Goal: Entertainment & Leisure: Consume media (video, audio)

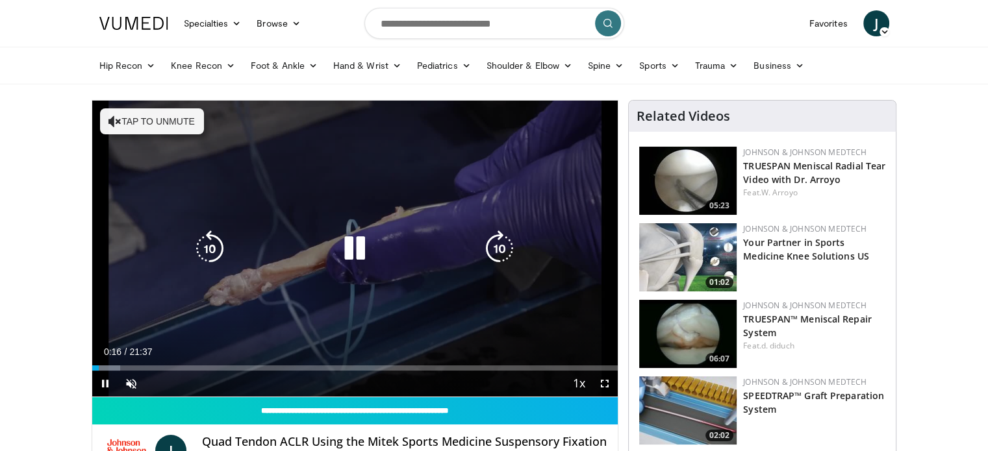
click at [118, 123] on icon "Video Player" at bounding box center [114, 121] width 13 height 13
click at [118, 123] on div "10 seconds Tap to unmute" at bounding box center [355, 249] width 526 height 296
click at [361, 249] on icon "Video Player" at bounding box center [354, 249] width 36 height 36
click at [0, 0] on icon "Video Player" at bounding box center [0, 0] width 0 height 0
click at [354, 247] on icon "Video Player" at bounding box center [354, 249] width 36 height 36
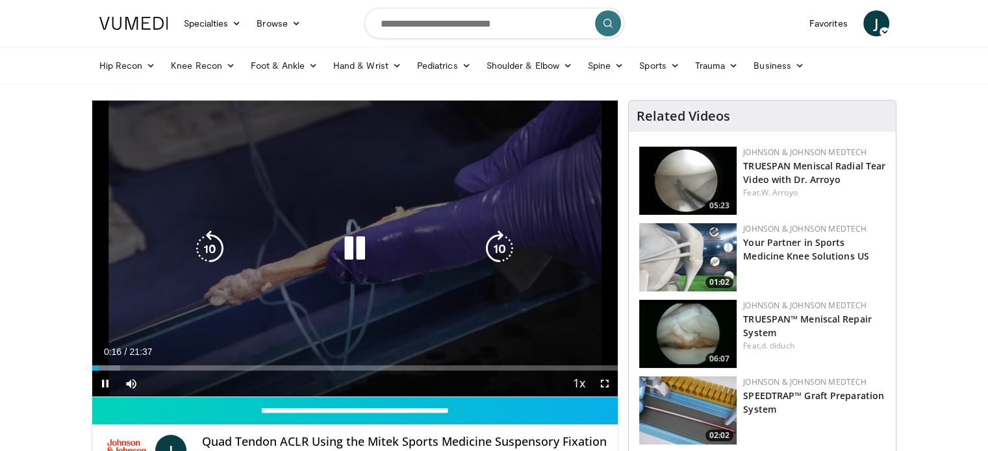
click at [355, 247] on icon "Video Player" at bounding box center [354, 249] width 36 height 36
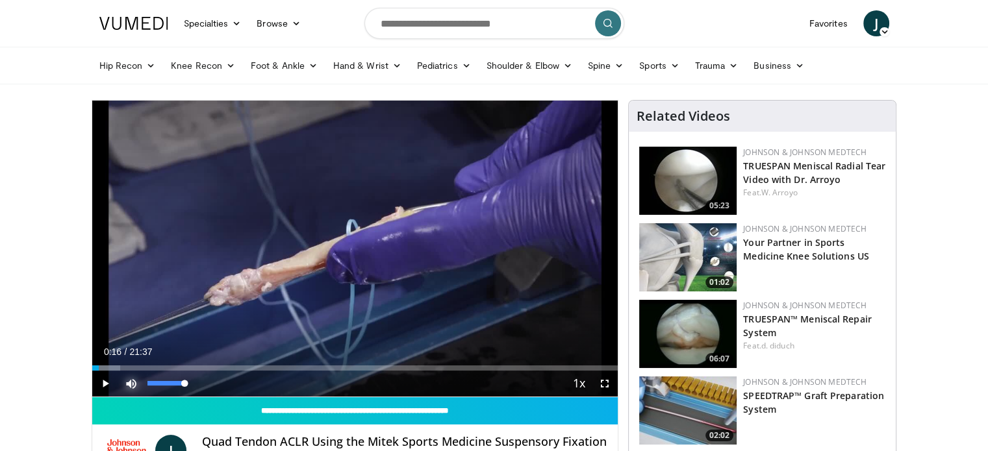
click at [134, 382] on span "Video Player" at bounding box center [131, 384] width 26 height 26
click at [104, 384] on span "Video Player" at bounding box center [105, 384] width 26 height 26
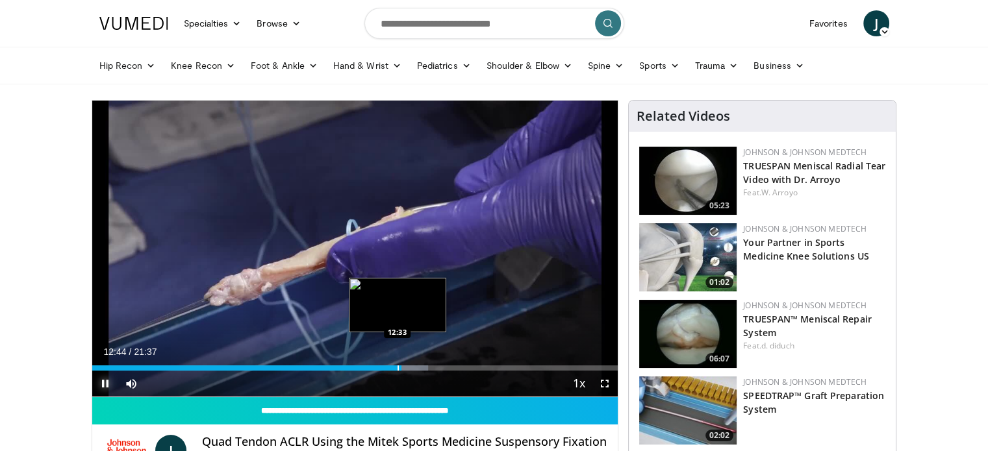
click at [397, 368] on div "Progress Bar" at bounding box center [397, 368] width 1 height 5
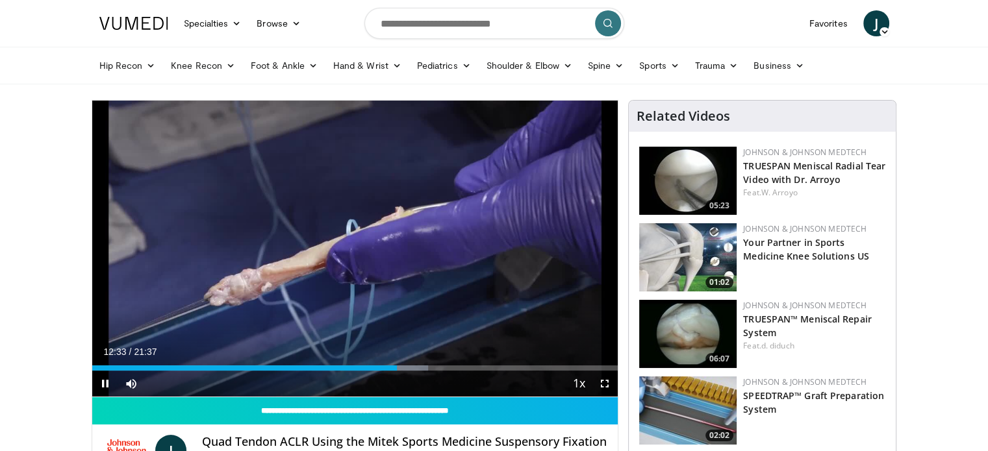
click at [413, 373] on div "Current Time 12:33 / Duration 21:37 Pause Skip Backward Skip Forward Mute Loade…" at bounding box center [355, 384] width 526 height 26
drag, startPoint x: 418, startPoint y: 373, endPoint x: 447, endPoint y: 376, distance: 29.3
click at [438, 376] on video-js "**********" at bounding box center [355, 249] width 526 height 297
click at [457, 376] on div "Current Time 12:33 / Duration 21:37 Pause Skip Backward Skip Forward Mute Loade…" at bounding box center [355, 384] width 526 height 26
click at [458, 376] on div "10 seconds Tap to unmute" at bounding box center [355, 249] width 526 height 296
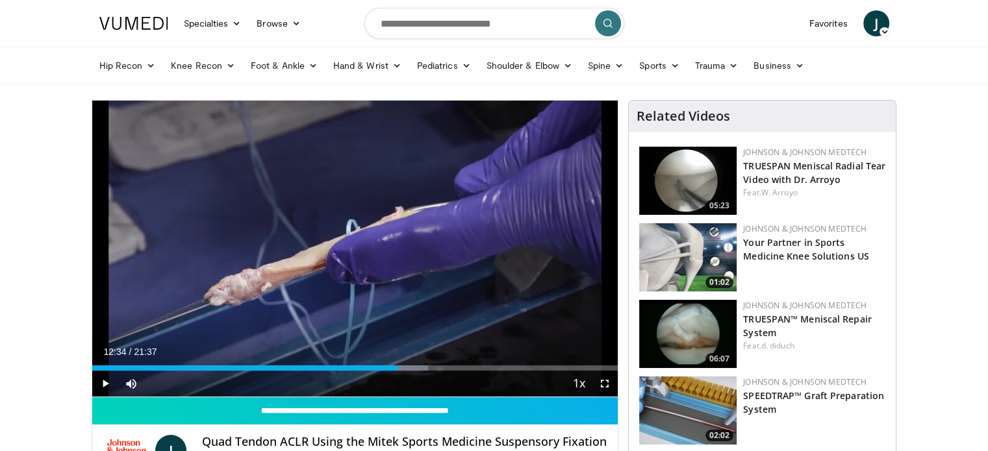
click at [449, 372] on div "Current Time 12:34 / Duration 21:37 Play Skip Backward Skip Forward Mute Loaded…" at bounding box center [355, 384] width 526 height 26
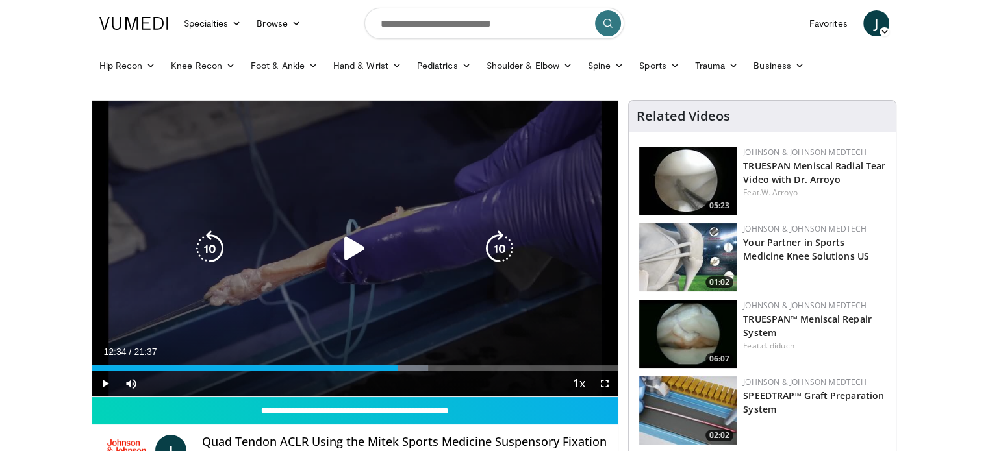
click at [385, 291] on div "10 seconds Tap to unmute" at bounding box center [355, 249] width 526 height 296
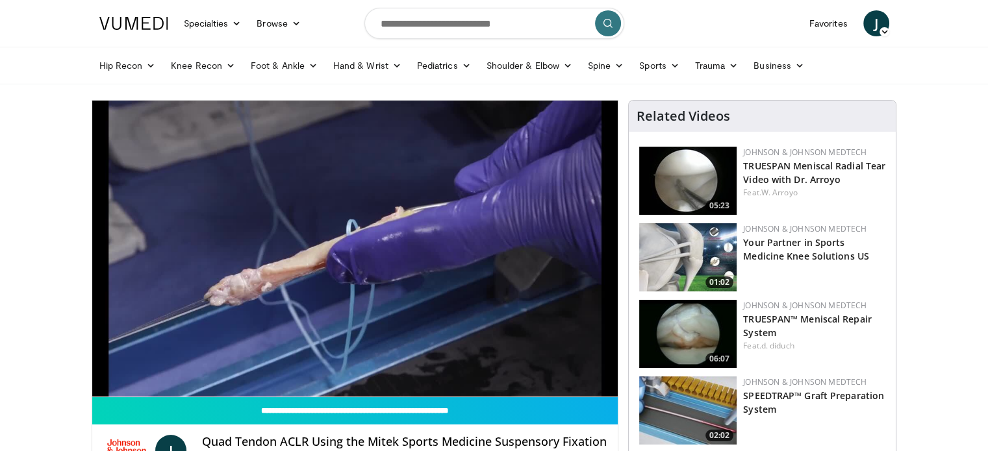
click at [685, 196] on img at bounding box center [687, 181] width 97 height 68
click at [686, 195] on img at bounding box center [687, 181] width 97 height 68
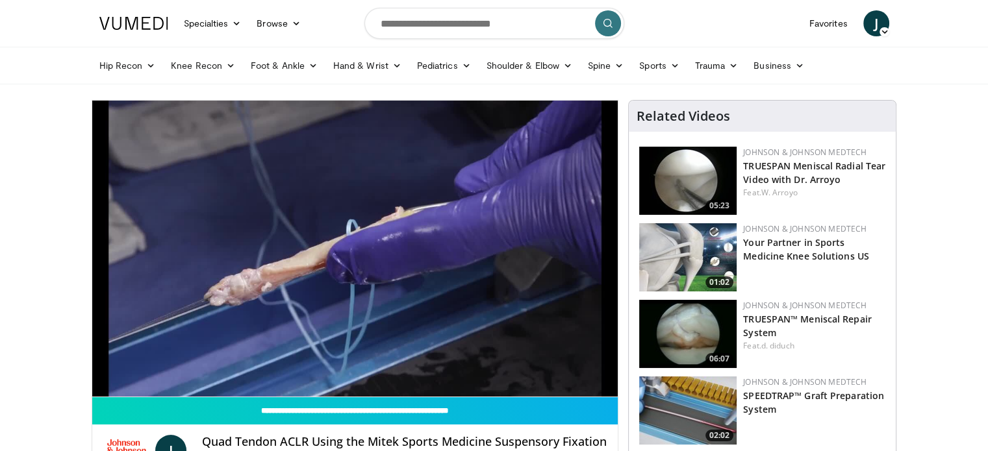
click at [699, 178] on img at bounding box center [687, 181] width 97 height 68
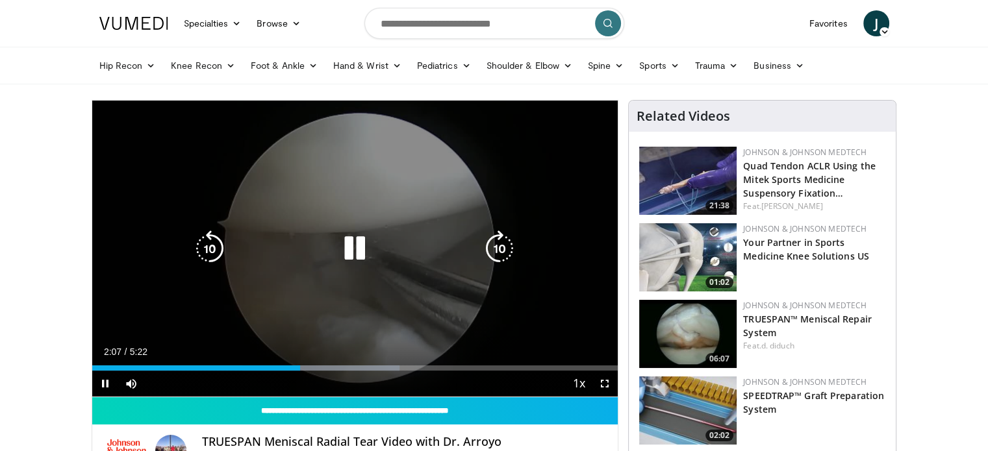
click at [527, 325] on div "10 seconds Tap to unmute" at bounding box center [355, 249] width 526 height 296
click at [527, 324] on div "10 seconds Tap to unmute" at bounding box center [355, 249] width 526 height 296
click at [356, 242] on icon "Video Player" at bounding box center [354, 249] width 36 height 36
click at [0, 0] on icon "Video Player" at bounding box center [0, 0] width 0 height 0
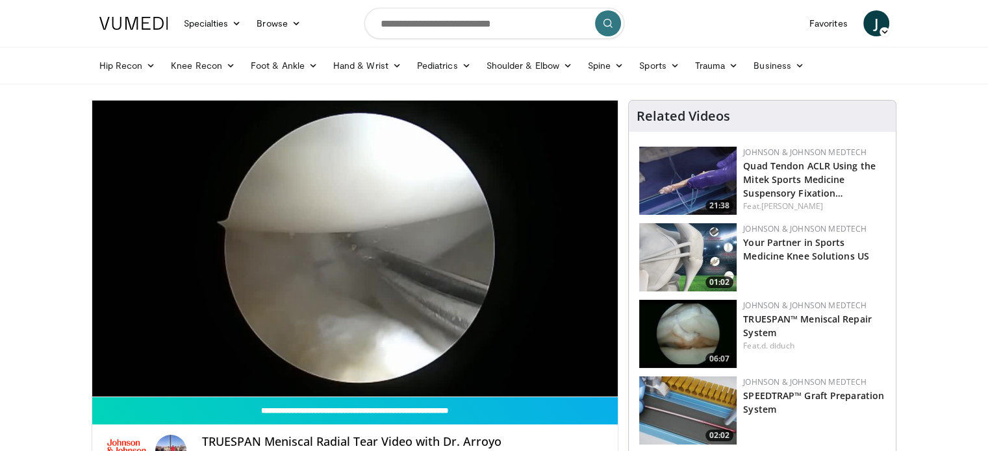
click at [688, 323] on img at bounding box center [687, 334] width 97 height 68
click at [682, 327] on img at bounding box center [687, 334] width 97 height 68
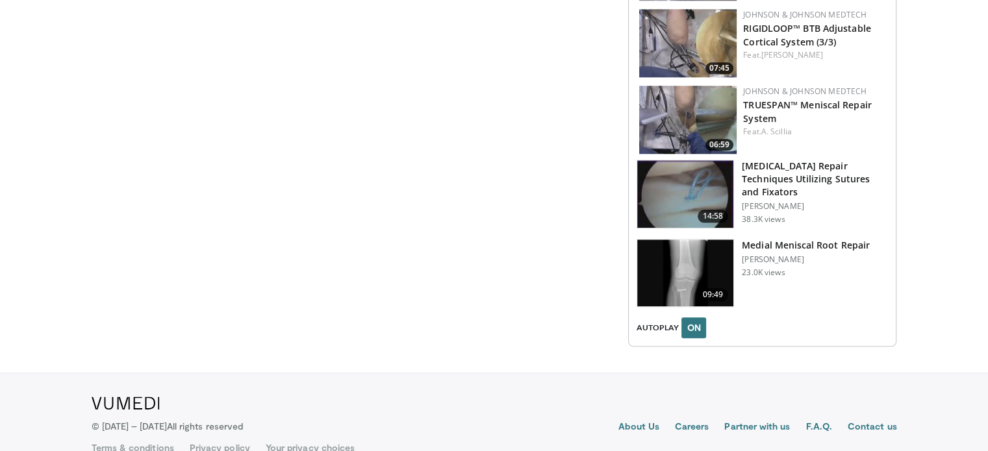
scroll to position [1387, 0]
